Goal: Check status

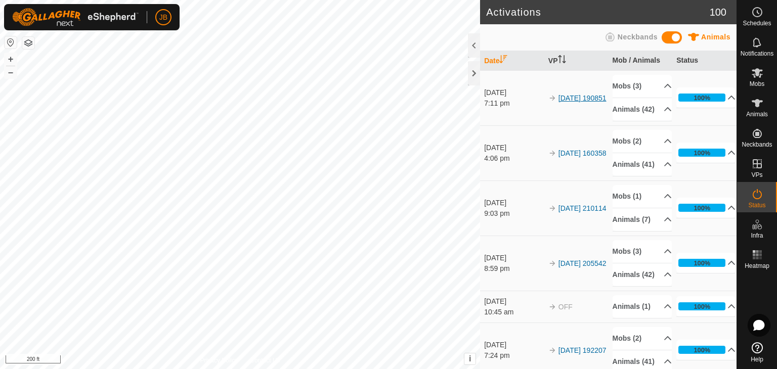
click at [565, 100] on link "[DATE] 190851" at bounding box center [583, 98] width 48 height 8
